Goal: Transaction & Acquisition: Purchase product/service

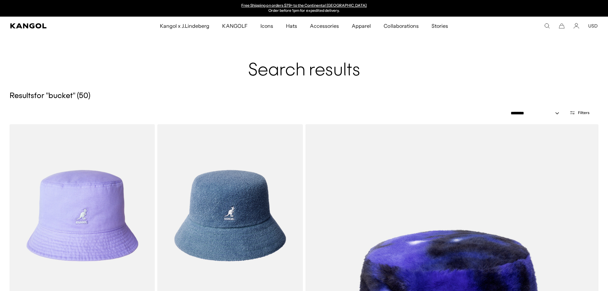
click at [548, 25] on icon "Search here" at bounding box center [547, 26] width 6 height 6
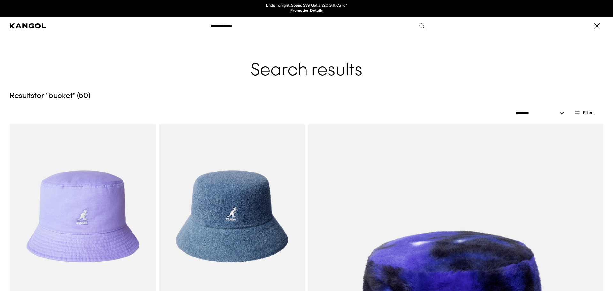
type input "**********"
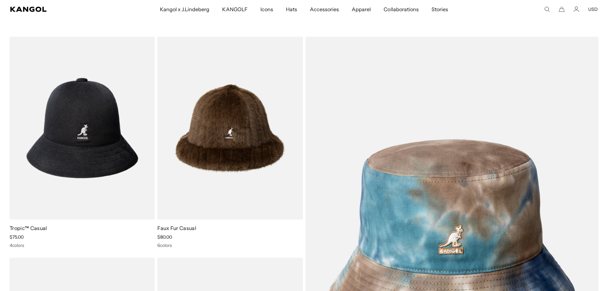
click at [0, 0] on img at bounding box center [0, 0] width 0 height 0
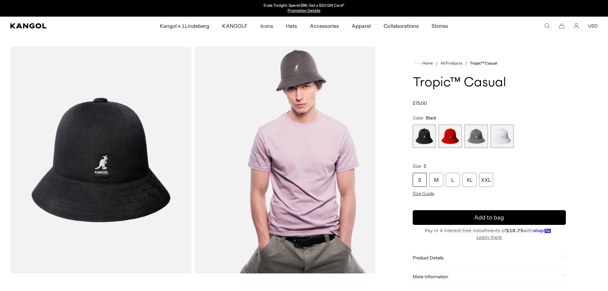
click at [453, 138] on span "2 of 4" at bounding box center [450, 136] width 23 height 23
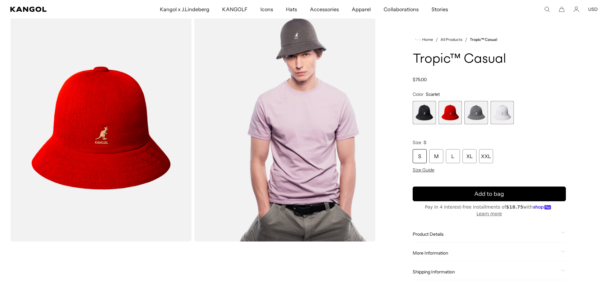
scroll to position [0, 132]
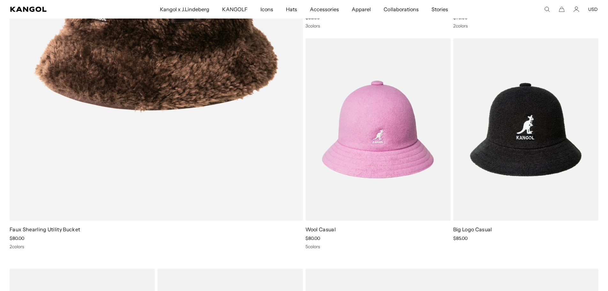
scroll to position [0, 132]
click at [523, 144] on img at bounding box center [525, 129] width 145 height 183
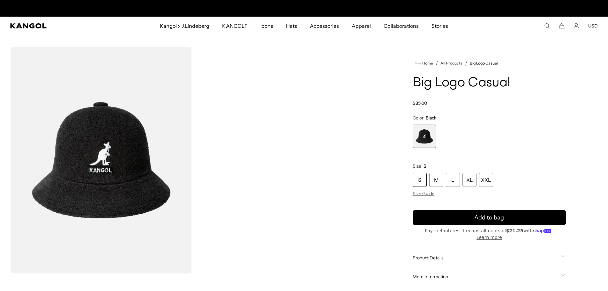
scroll to position [0, 132]
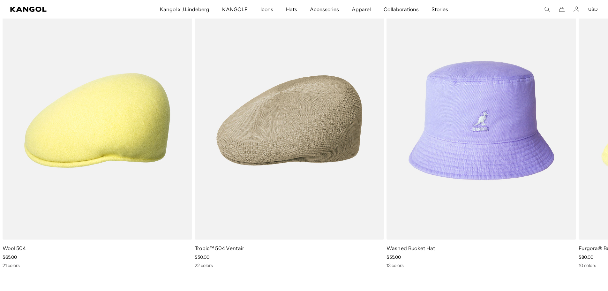
scroll to position [4425, 0]
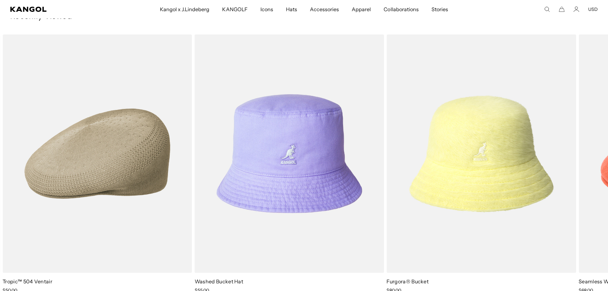
scroll to position [0, 132]
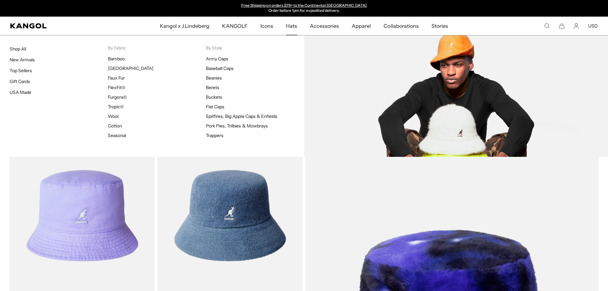
click at [211, 97] on link "Buckets" at bounding box center [214, 97] width 16 height 6
